Goal: Check status: Check status

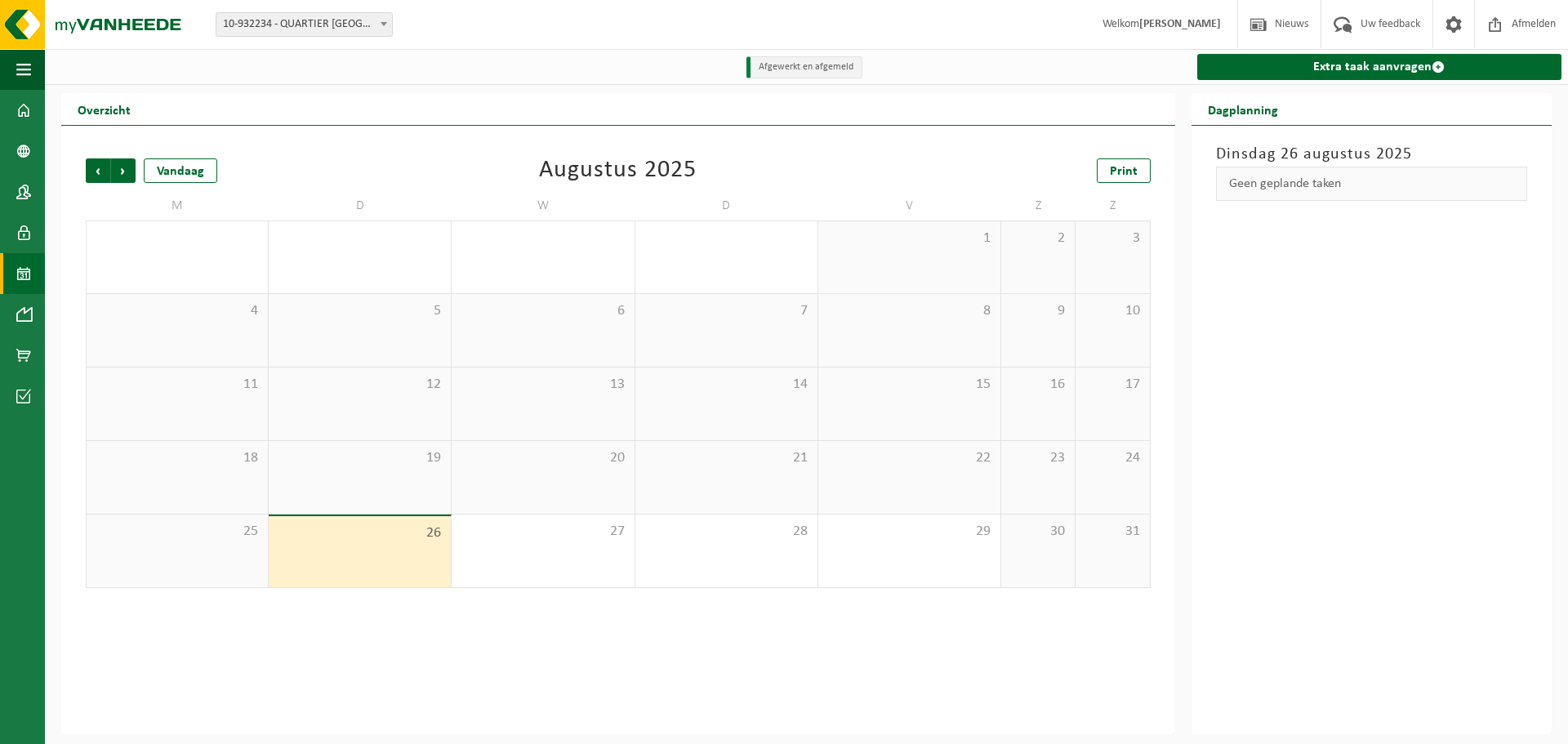
click at [382, 25] on b at bounding box center [383, 24] width 6 height 4
select select "142200"
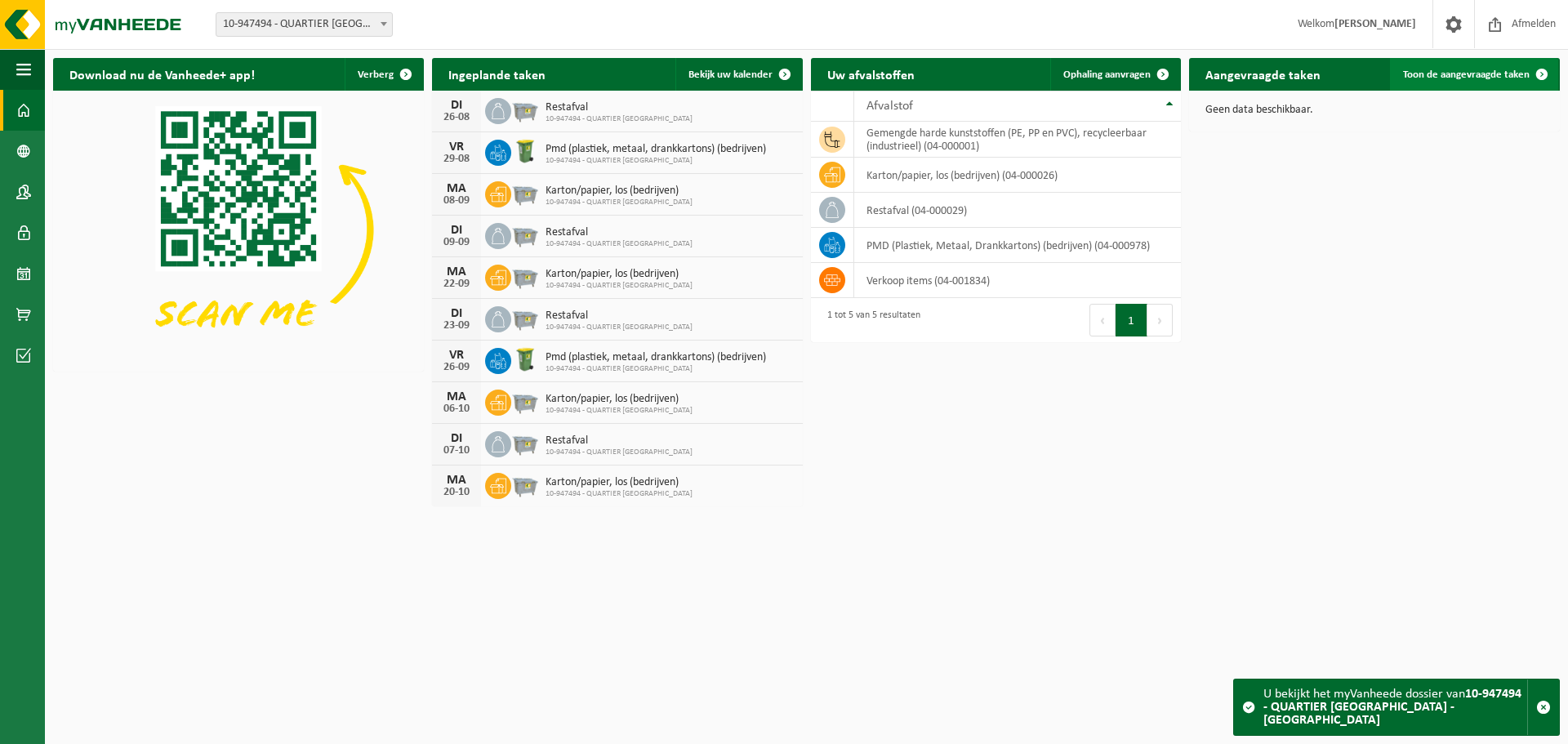
click at [1442, 84] on link "Toon de aangevraagde taken" at bounding box center [1474, 74] width 168 height 33
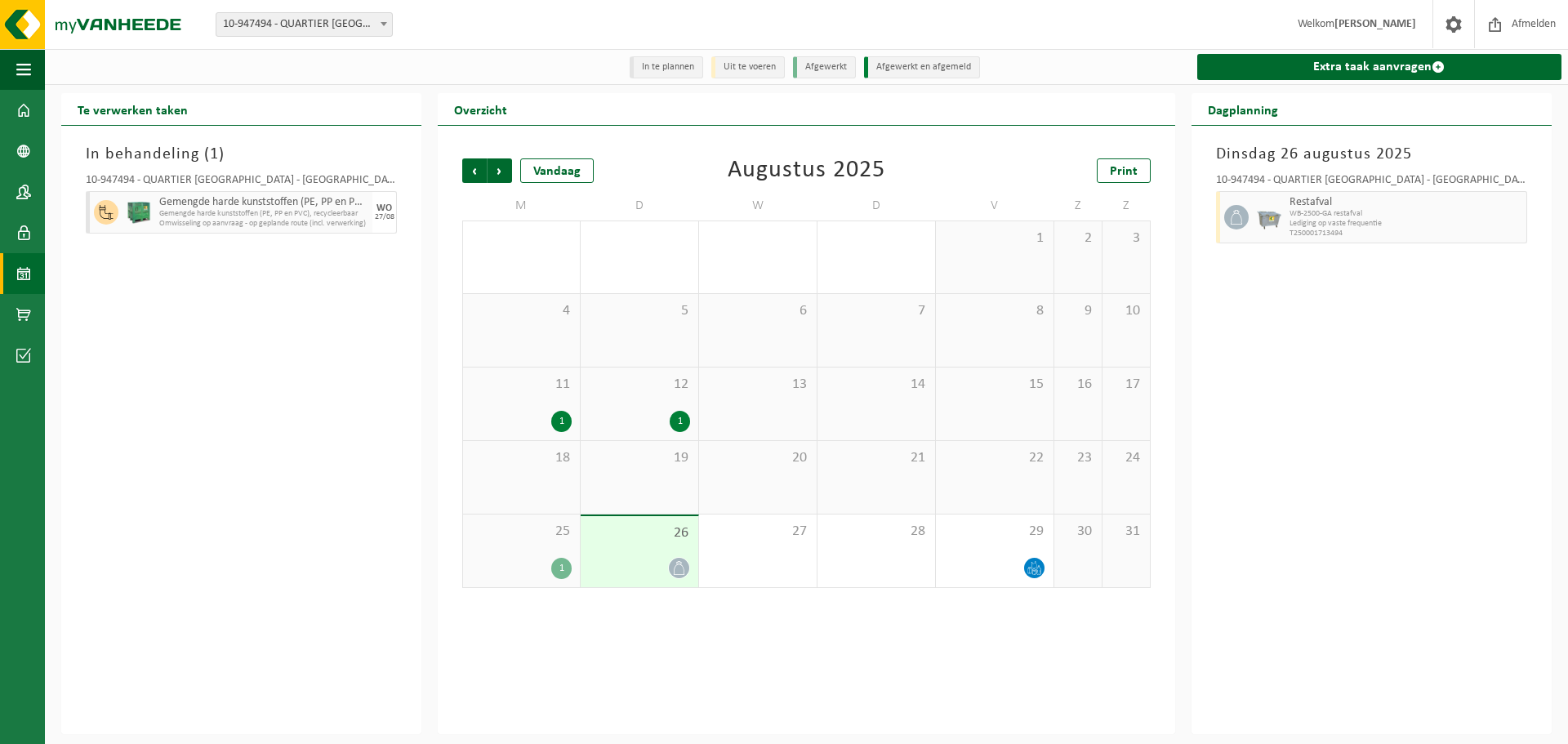
drag, startPoint x: 268, startPoint y: 459, endPoint x: 274, endPoint y: 449, distance: 11.7
click at [268, 458] on div "In behandeling ( 1 ) 10-947494 - QUARTIER NV - EKE Gemengde harde kunststoffen …" at bounding box center [242, 430] width 361 height 609
